Goal: Transaction & Acquisition: Purchase product/service

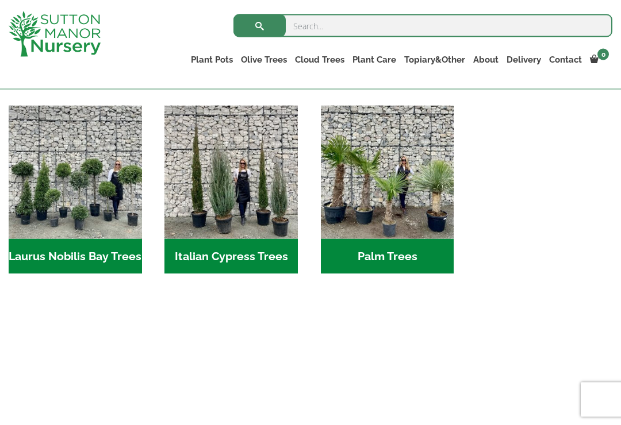
scroll to position [1149, 0]
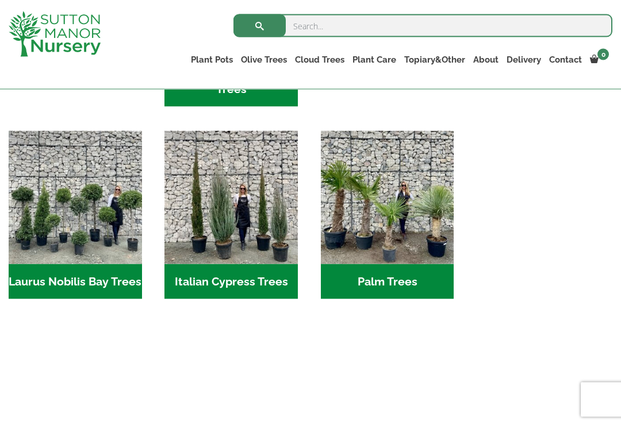
click at [95, 264] on h2 "Laurus Nobilis Bay Trees (2)" at bounding box center [75, 282] width 133 height 36
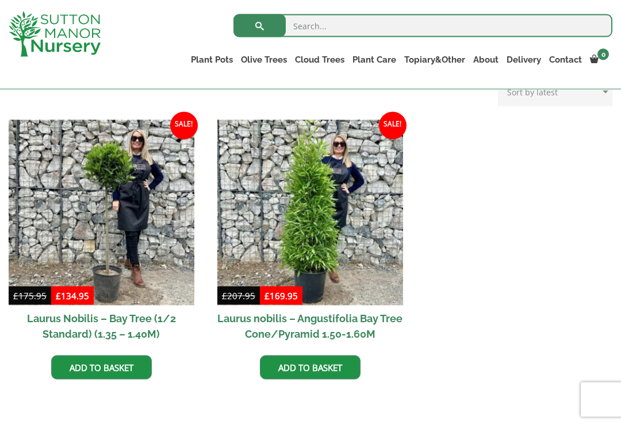
scroll to position [469, 0]
click at [363, 211] on img at bounding box center [310, 213] width 186 height 186
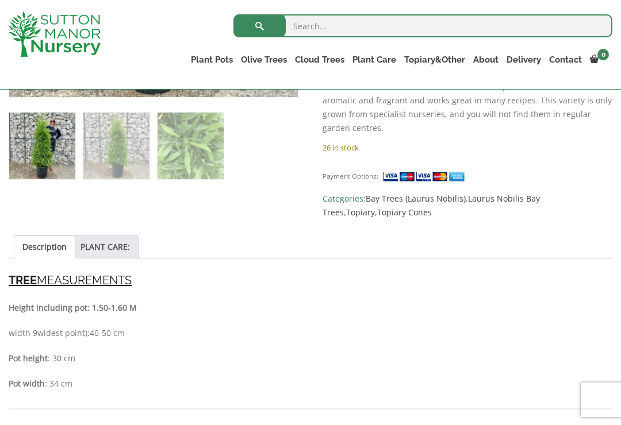
scroll to position [669, 0]
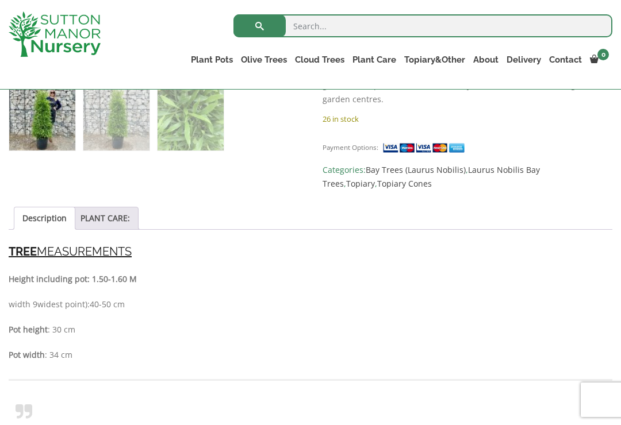
click at [118, 207] on link "PLANT CARE:" at bounding box center [104, 218] width 49 height 22
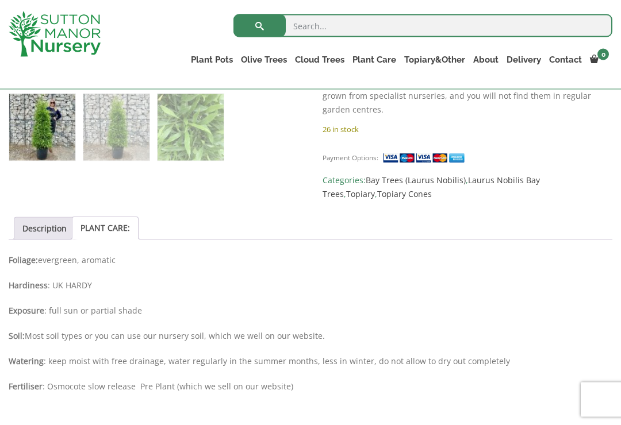
scroll to position [659, 0]
click at [49, 217] on link "Description" at bounding box center [44, 228] width 44 height 22
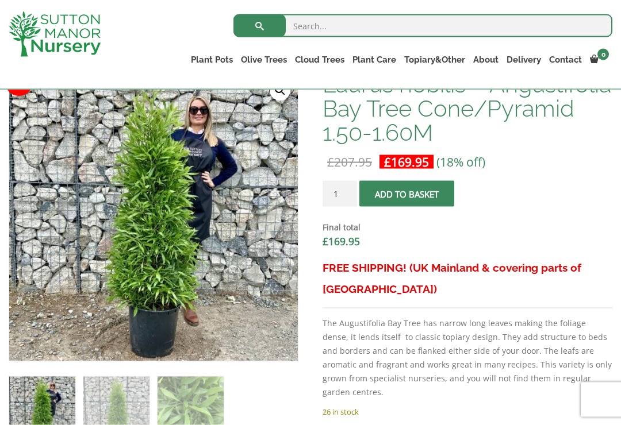
scroll to position [376, 0]
click at [217, 52] on link "Plant Pots" at bounding box center [212, 60] width 50 height 16
click at [212, 55] on link "Plant Pots" at bounding box center [212, 60] width 50 height 16
click at [212, 60] on link "Plant Pots" at bounding box center [212, 60] width 50 height 16
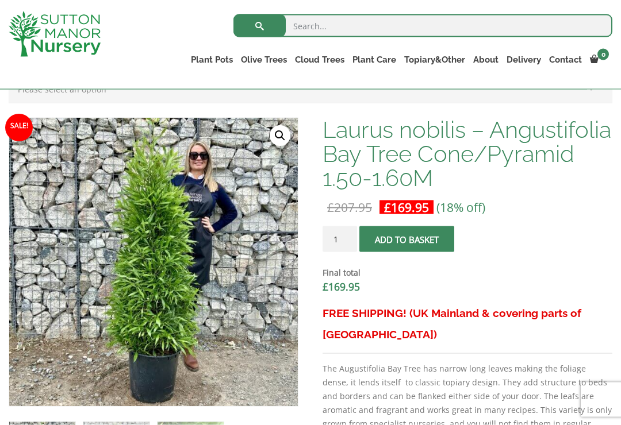
scroll to position [331, 0]
click at [47, 26] on img at bounding box center [55, 33] width 92 height 45
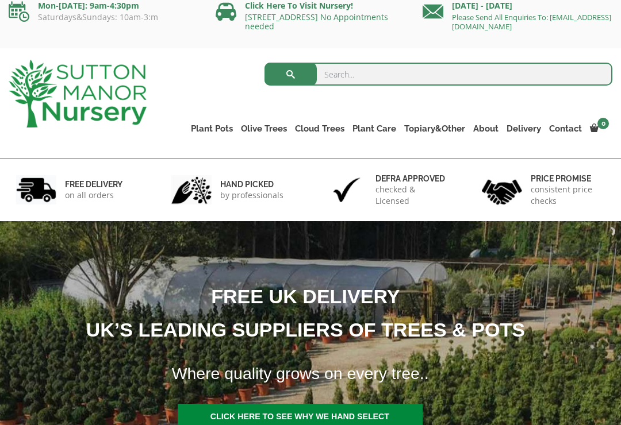
click at [0, 0] on ul "Resin Bonded Pots The Amalfi Pots The Milan Pots The Capri Pots The Brunello Po…" at bounding box center [0, 0] width 0 height 0
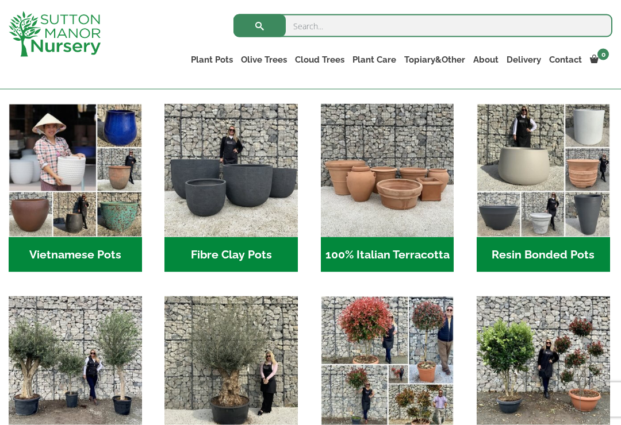
scroll to position [358, 0]
click at [52, 200] on img "Visit product category Vietnamese Pots" at bounding box center [75, 169] width 133 height 133
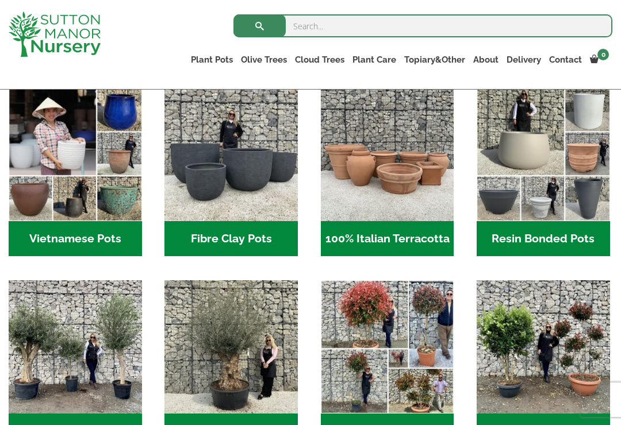
scroll to position [373, 0]
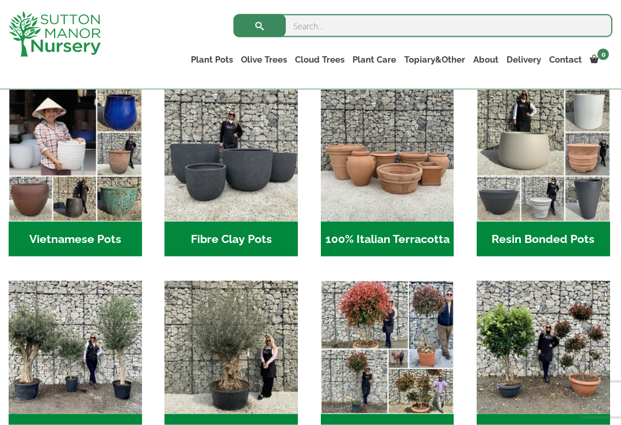
click at [191, 240] on h2 "Fibre Clay Pots (3)" at bounding box center [230, 240] width 133 height 36
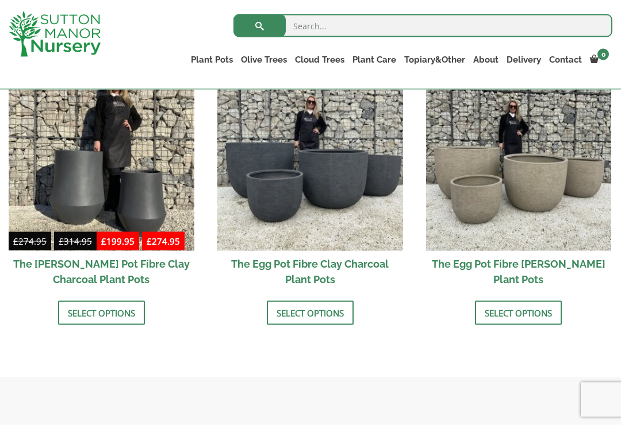
scroll to position [399, 0]
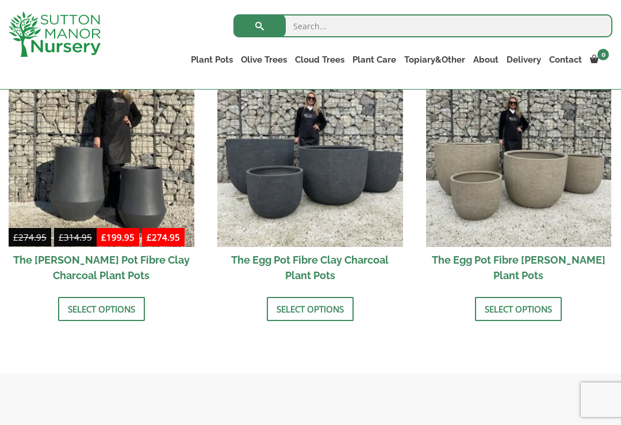
click at [284, 306] on link "Select options" at bounding box center [310, 309] width 87 height 24
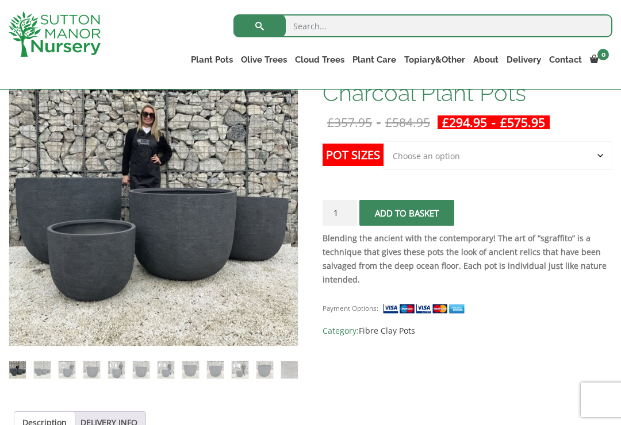
scroll to position [199, 0]
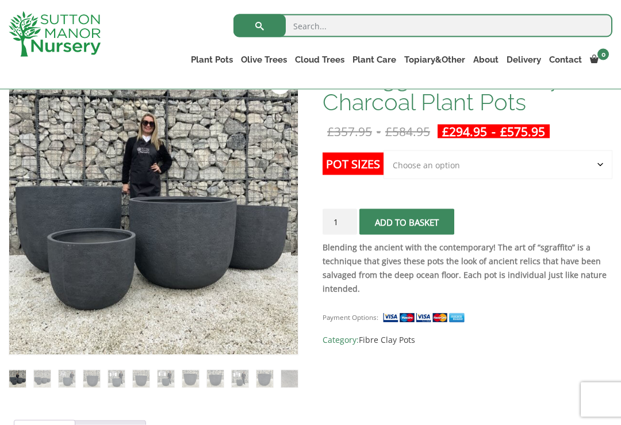
click at [587, 166] on select "Choose an option Click here to buy the 5th To Largest Pot In The Picture Click …" at bounding box center [497, 165] width 229 height 29
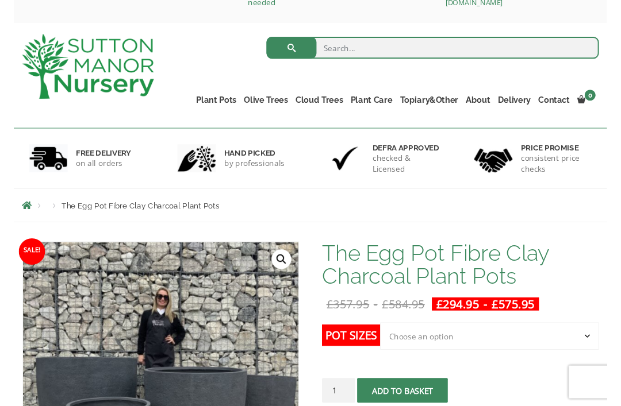
scroll to position [0, 0]
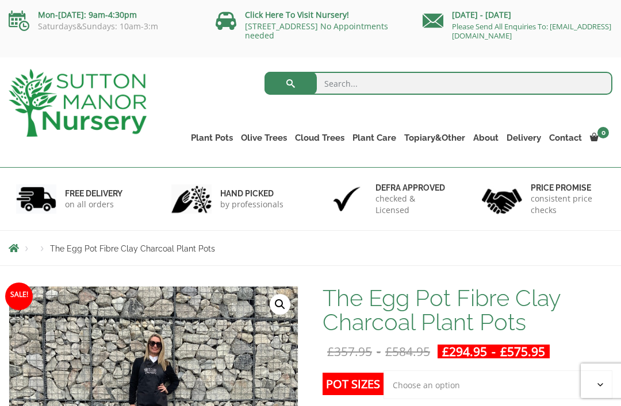
click at [45, 82] on img at bounding box center [78, 103] width 138 height 68
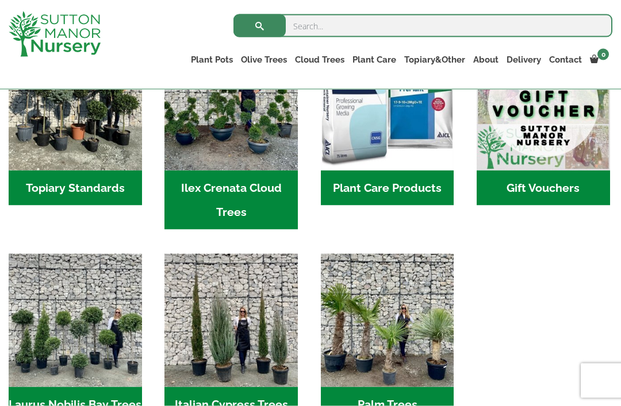
scroll to position [1026, 0]
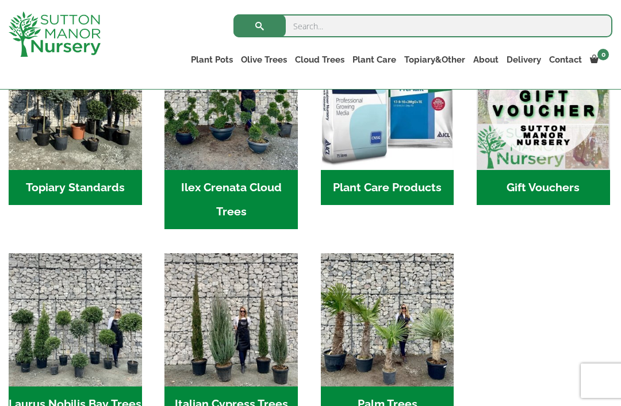
click at [52, 268] on img "Visit product category Laurus Nobilis Bay Trees" at bounding box center [75, 319] width 133 height 133
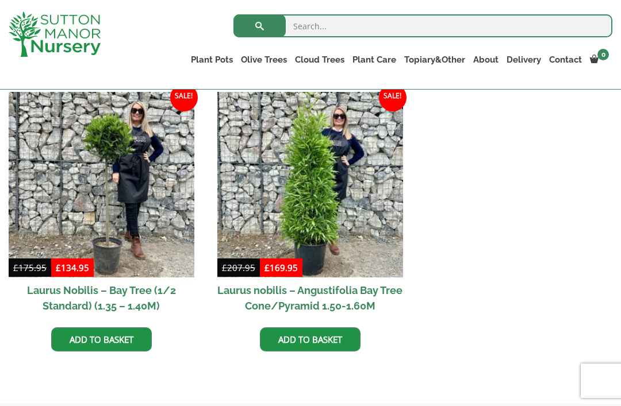
scroll to position [496, 0]
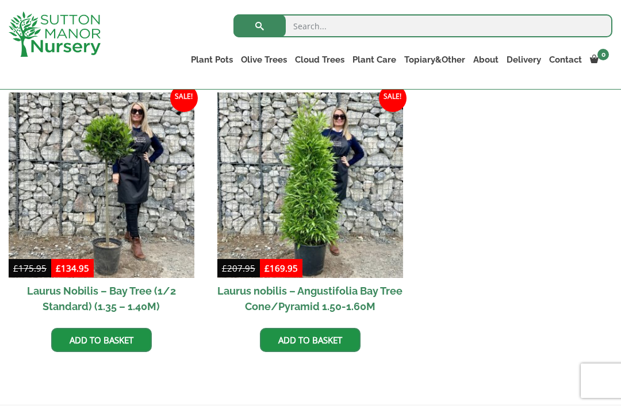
click at [384, 254] on img at bounding box center [310, 186] width 186 height 186
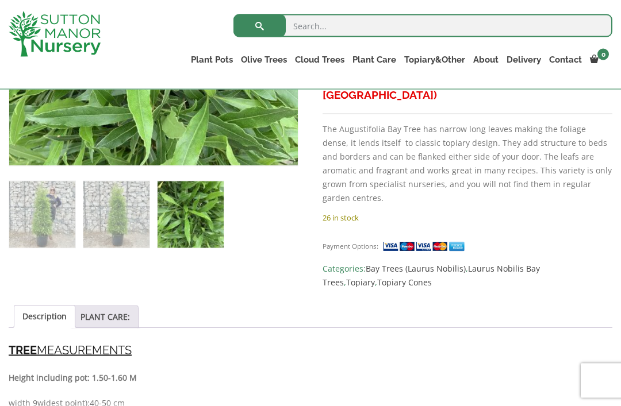
scroll to position [572, 0]
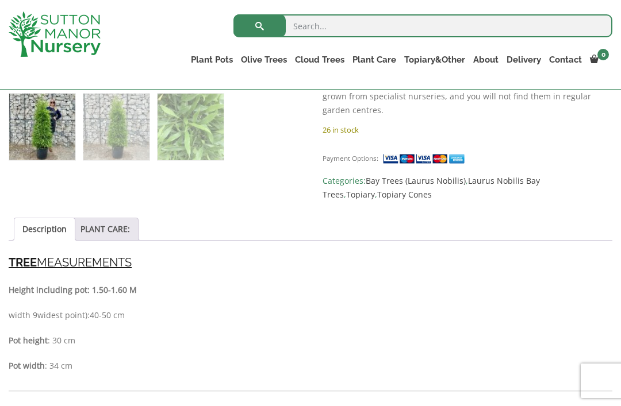
click at [111, 218] on link "PLANT CARE:" at bounding box center [104, 229] width 49 height 22
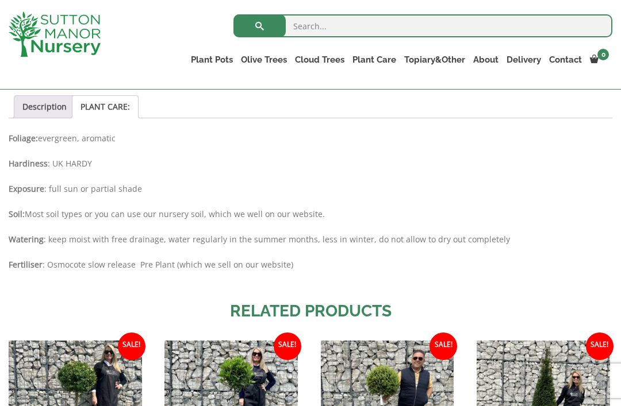
scroll to position [780, 0]
click at [0, 0] on link "Soil" at bounding box center [0, 0] width 0 height 0
